Goal: Task Accomplishment & Management: Complete application form

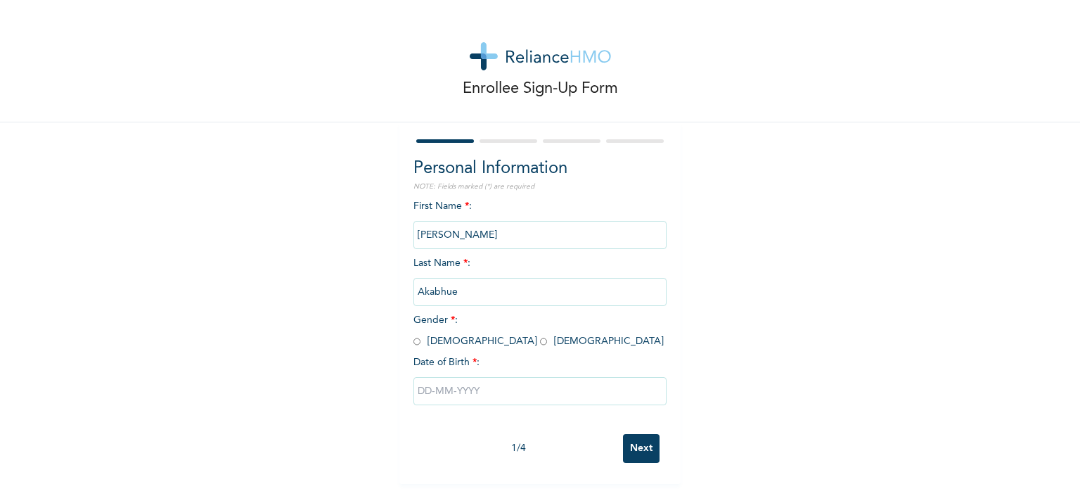
click at [413, 342] on input "radio" at bounding box center [416, 341] width 7 height 13
radio input "true"
click at [442, 391] on input "text" at bounding box center [539, 391] width 253 height 28
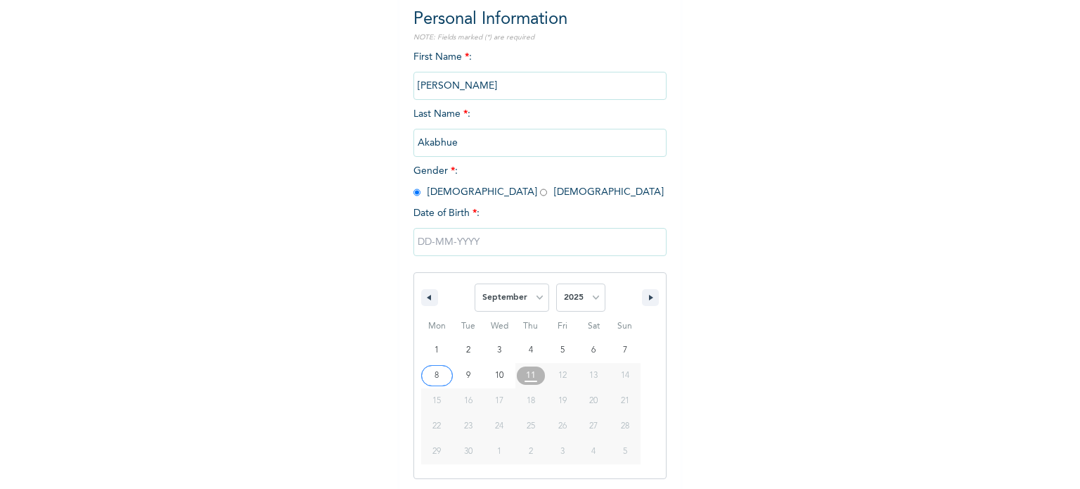
scroll to position [150, 0]
click at [535, 297] on select "January February March April May June July August September October November De…" at bounding box center [512, 297] width 75 height 28
select select "5"
click at [475, 283] on select "January February March April May June July August September October November De…" at bounding box center [512, 297] width 75 height 28
click at [587, 298] on select "2025 2024 2023 2022 2021 2020 2019 2018 2017 2016 2015 2014 2013 2012 2011 2010…" at bounding box center [580, 297] width 49 height 28
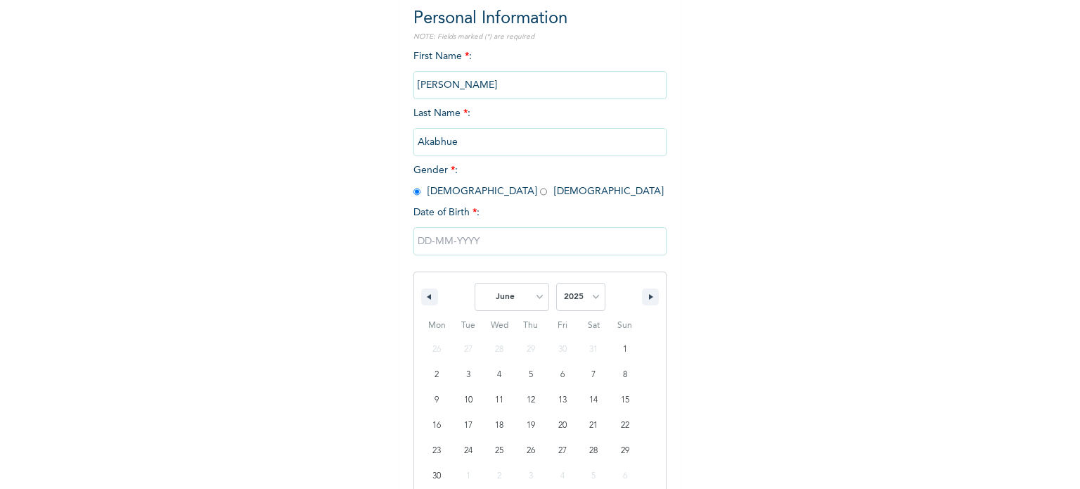
select select "1987"
click at [556, 283] on select "2025 2024 2023 2022 2021 2020 2019 2018 2017 2016 2015 2014 2013 2012 2011 2010…" at bounding box center [580, 297] width 49 height 28
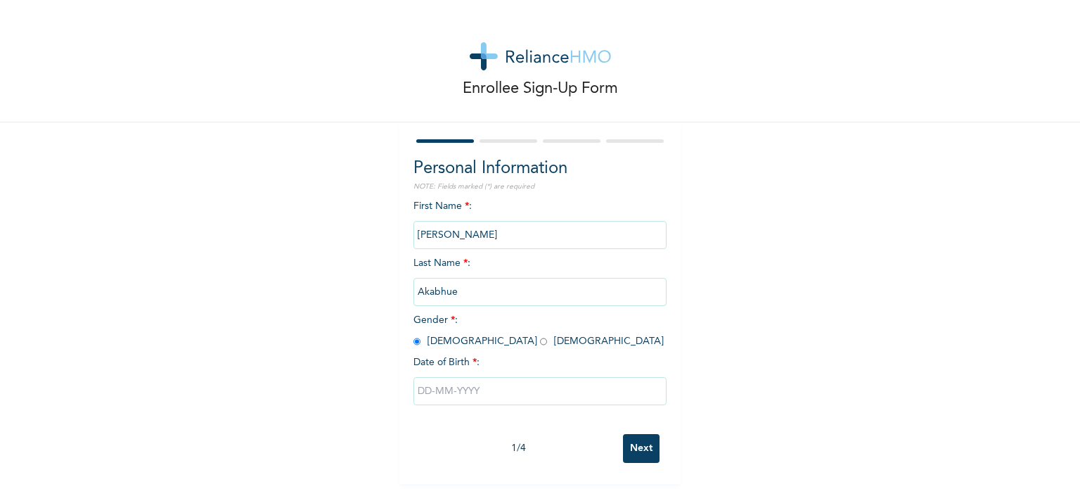
scroll to position [6, 0]
click at [451, 382] on input "text" at bounding box center [539, 391] width 253 height 28
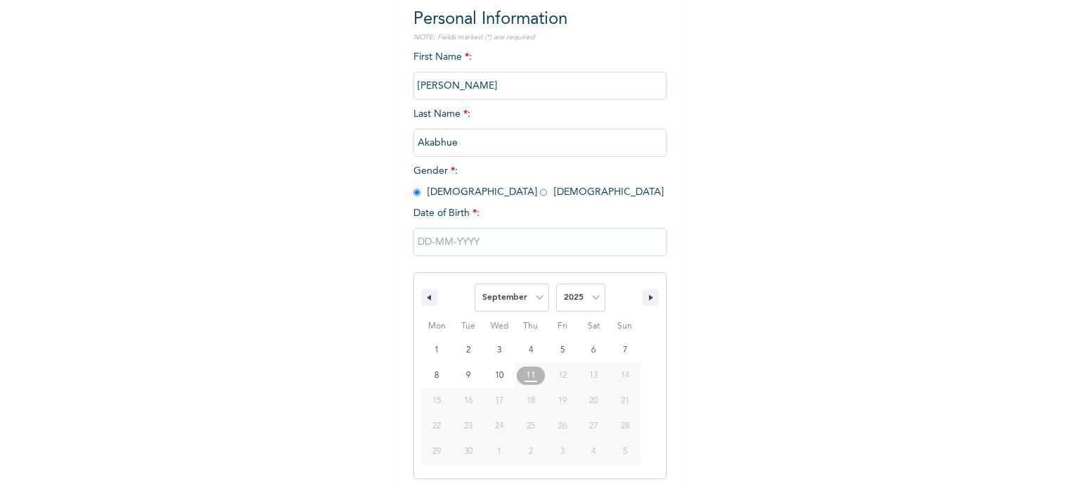
scroll to position [150, 0]
click at [537, 293] on select "January February March April May June July August September October November De…" at bounding box center [512, 297] width 75 height 28
select select "5"
click at [475, 283] on select "January February March April May June July August September October November De…" at bounding box center [512, 297] width 75 height 28
type input "[DATE]"
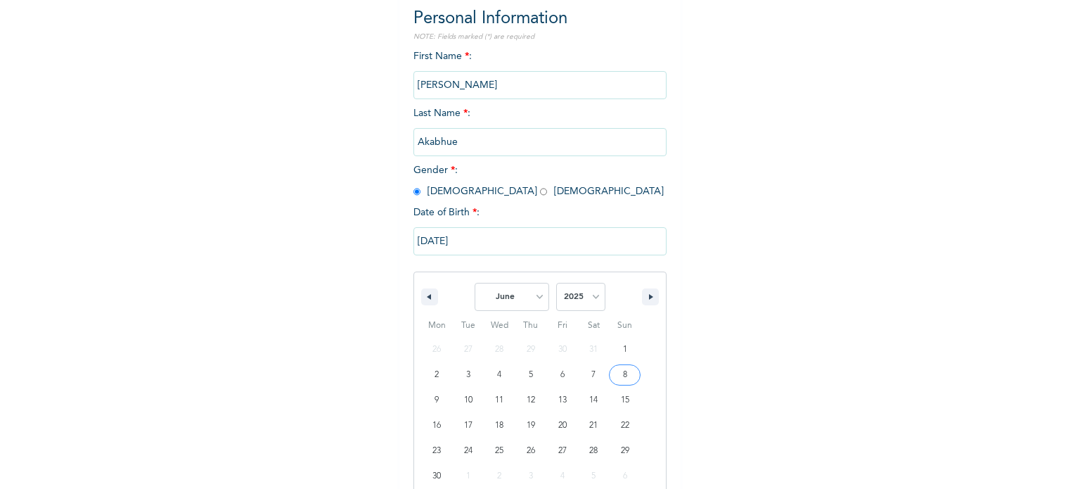
scroll to position [6, 0]
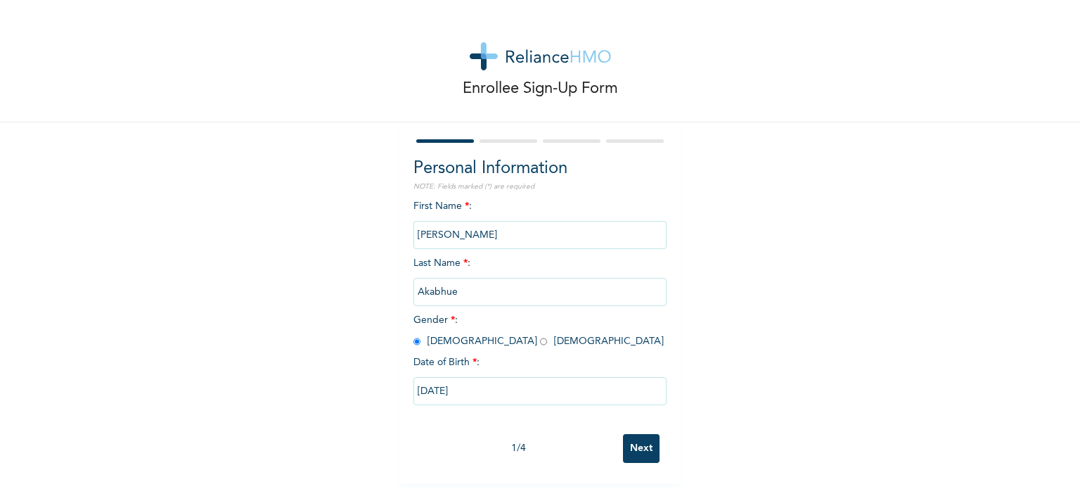
click at [469, 382] on input "[DATE]" at bounding box center [539, 391] width 253 height 28
select select "5"
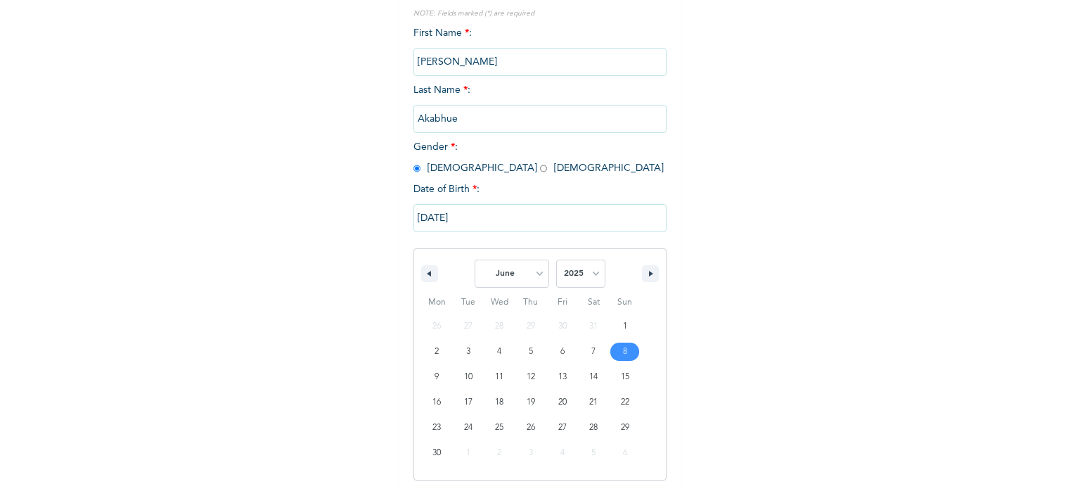
scroll to position [175, 0]
click at [593, 272] on select "2025 2024 2023 2022 2021 2020 2019 2018 2017 2016 2015 2014 2013 2012 2011 2010…" at bounding box center [580, 271] width 49 height 28
select select "1987"
click at [556, 257] on select "2025 2024 2023 2022 2021 2020 2019 2018 2017 2016 2015 2014 2013 2012 2011 2010…" at bounding box center [580, 271] width 49 height 28
type input "[DATE]"
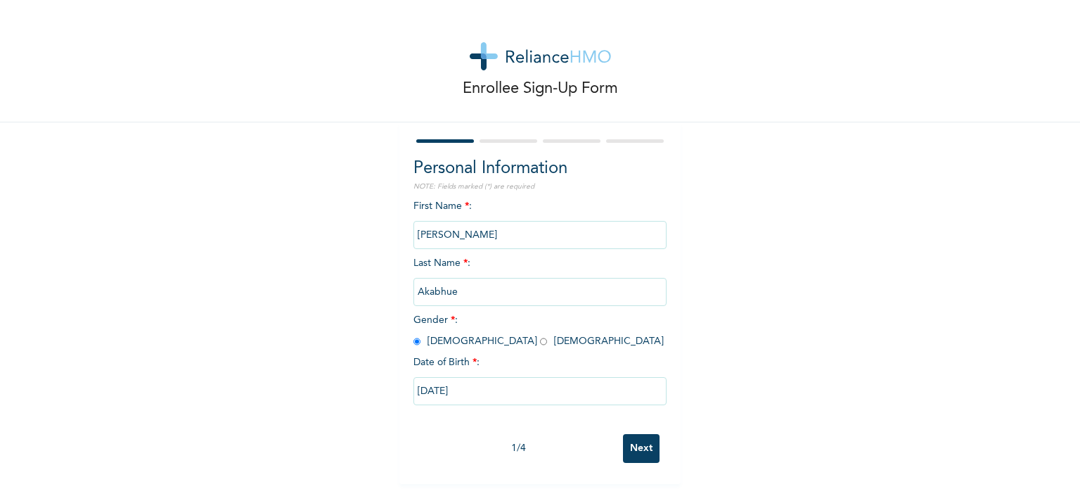
scroll to position [6, 0]
click at [635, 442] on input "Next" at bounding box center [641, 448] width 37 height 29
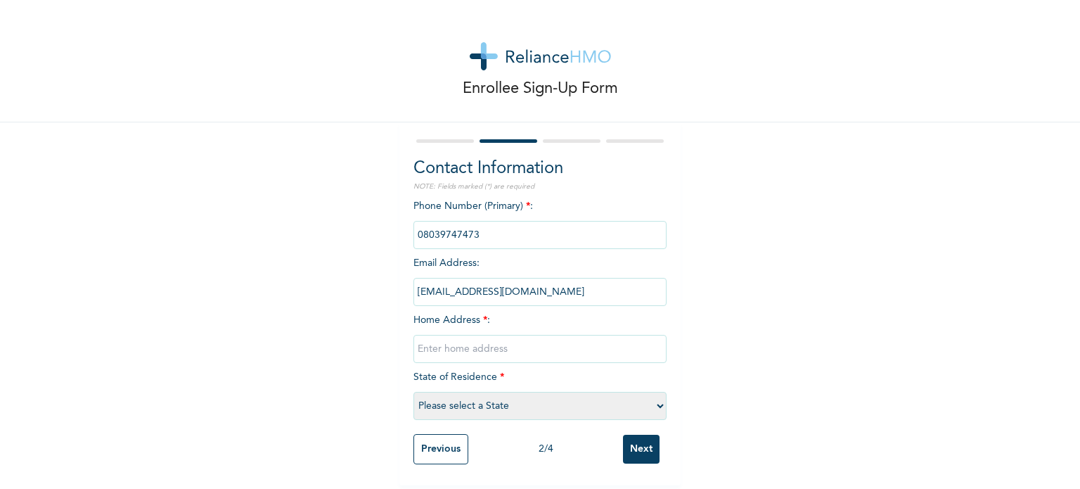
click at [453, 337] on input "text" at bounding box center [539, 349] width 253 height 28
type input "Cajaah Estate"
